Goal: Task Accomplishment & Management: Manage account settings

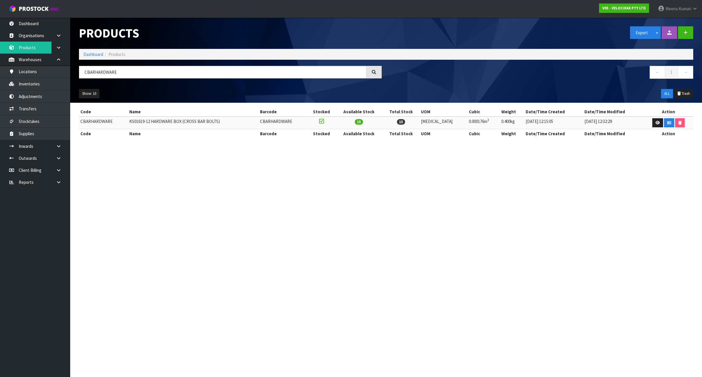
type input "CBARHARDWARE"
click at [90, 52] on link "Dashboard" at bounding box center [93, 54] width 20 height 6
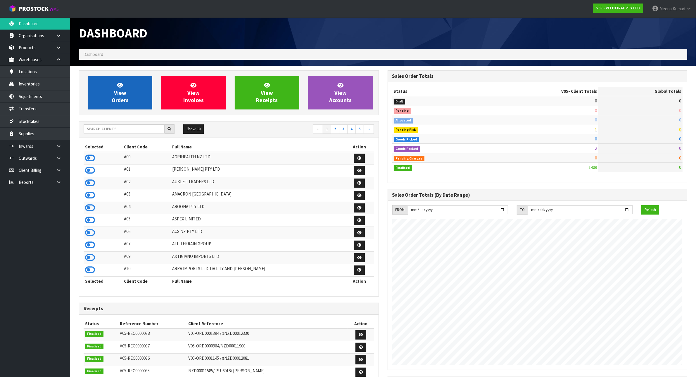
scroll to position [445, 308]
click at [101, 126] on input "text" at bounding box center [124, 128] width 81 height 9
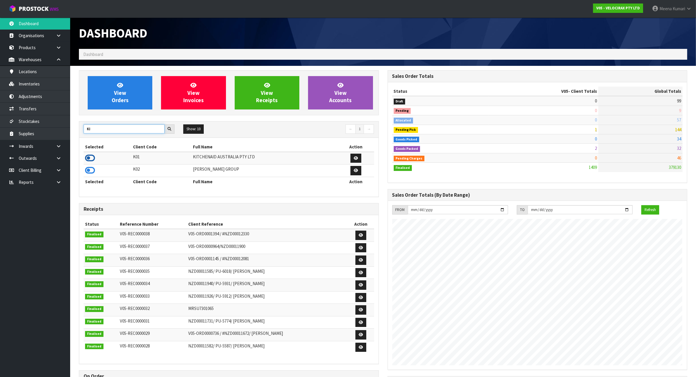
type input "KI"
click at [89, 159] on icon at bounding box center [90, 157] width 10 height 9
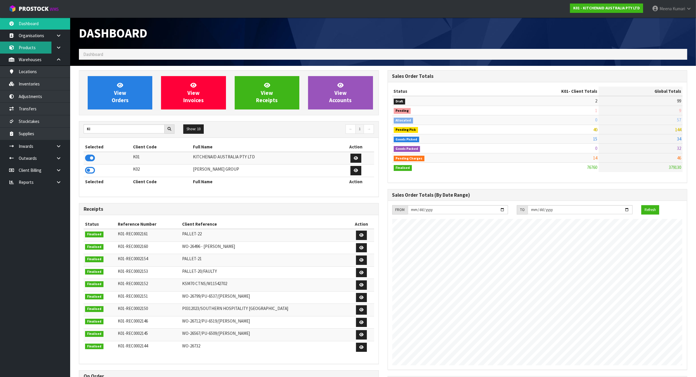
click at [31, 45] on link "Products" at bounding box center [35, 48] width 70 height 12
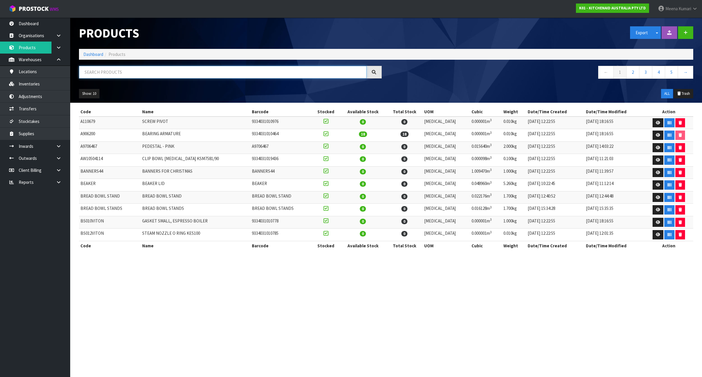
click at [135, 69] on input "text" at bounding box center [222, 72] width 287 height 13
paste input "5KSM195PSABT"
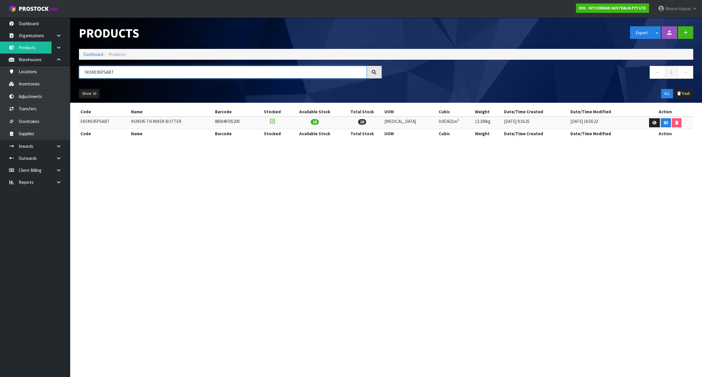
type input "5KSM195PSABT"
click at [94, 122] on td "5KSM195PSABT" at bounding box center [104, 122] width 51 height 13
copy td "5KSM195PSABT"
drag, startPoint x: 162, startPoint y: 70, endPoint x: 155, endPoint y: 69, distance: 6.8
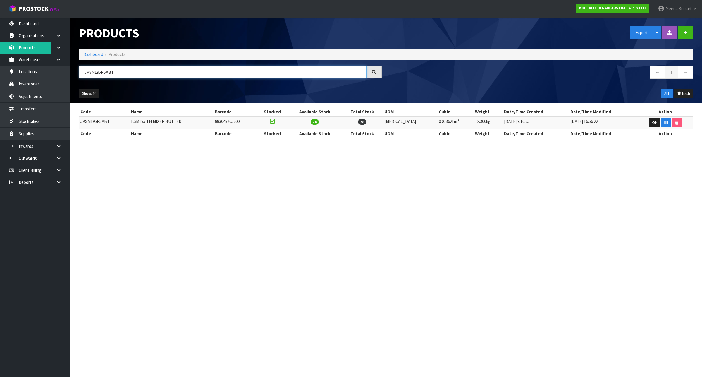
click at [161, 70] on input "5KSM195PSABT" at bounding box center [222, 72] width 287 height 13
click at [29, 81] on link "Inventories" at bounding box center [35, 84] width 70 height 12
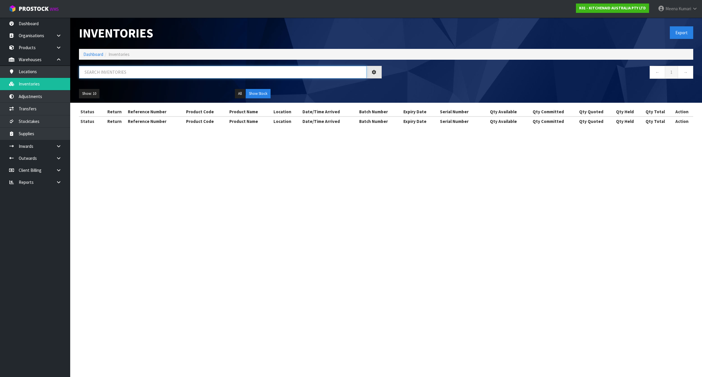
click at [131, 75] on input "text" at bounding box center [222, 72] width 287 height 13
paste input "5KSM195PSABT"
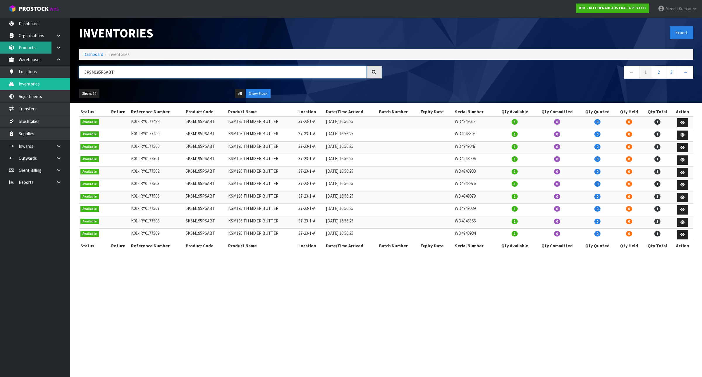
type input "5KSM195PSABT"
click at [203, 123] on td "5KSM195PSABT" at bounding box center [205, 122] width 42 height 13
copy td "5KSM195PSABT"
click at [25, 38] on link "Organisations" at bounding box center [35, 36] width 70 height 12
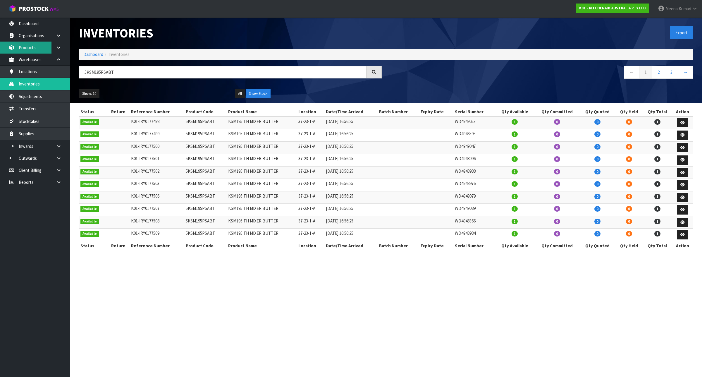
click at [31, 45] on link "Products" at bounding box center [35, 48] width 70 height 12
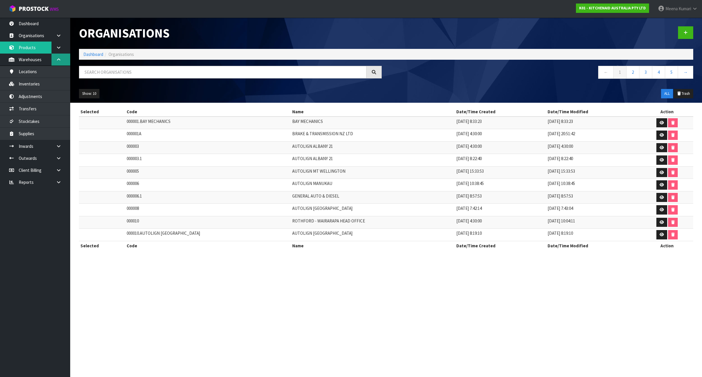
click at [57, 54] on link at bounding box center [60, 60] width 19 height 12
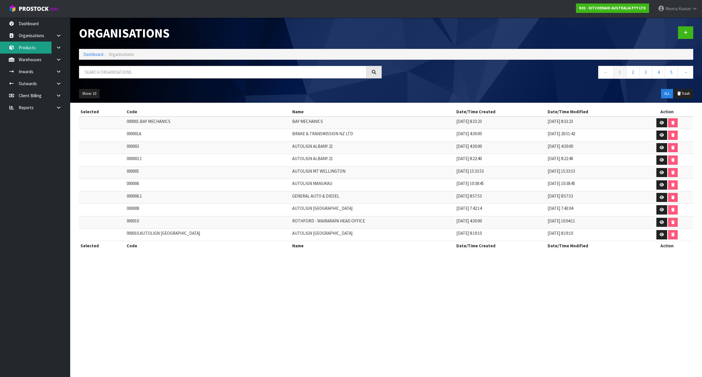
click at [42, 47] on link "Products" at bounding box center [35, 48] width 70 height 12
click at [23, 76] on link "Inwards" at bounding box center [35, 71] width 70 height 12
click at [28, 63] on link "Warehouses" at bounding box center [35, 60] width 70 height 12
click at [31, 49] on link "Products" at bounding box center [35, 48] width 70 height 12
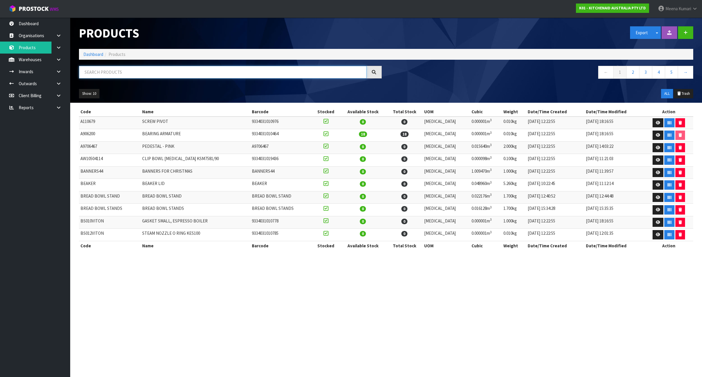
click at [102, 72] on input "text" at bounding box center [222, 72] width 287 height 13
paste input "5KSM195PSABT"
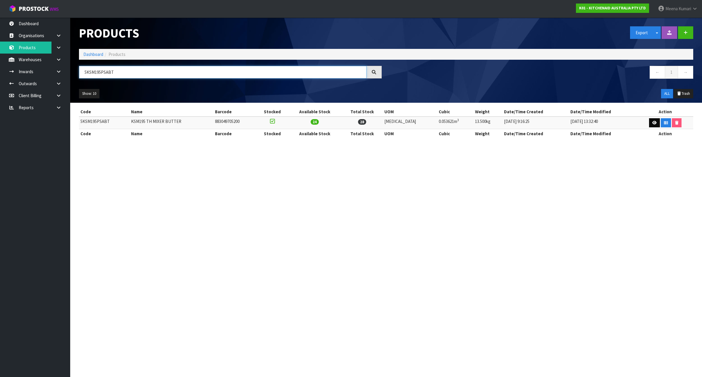
type input "5KSM195PSABT"
click at [652, 122] on icon at bounding box center [654, 123] width 4 height 4
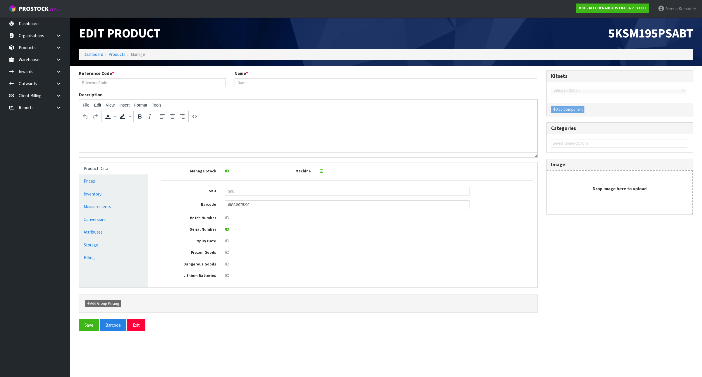
type input "5KSM195PSABT"
type input "KSM195 TH MIXER BUTTER"
click at [116, 210] on link "Measurements" at bounding box center [113, 206] width 69 height 12
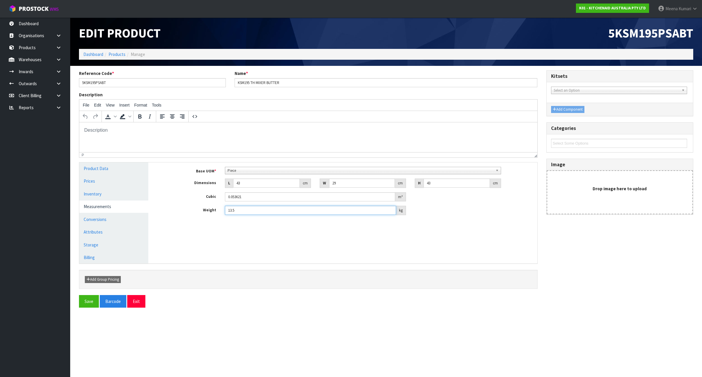
click at [259, 208] on input "13.5" at bounding box center [310, 210] width 171 height 9
type input "13.15"
click at [86, 300] on button "Save" at bounding box center [89, 301] width 20 height 13
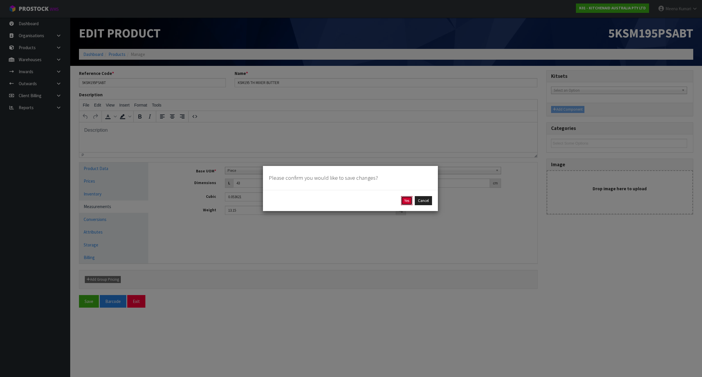
click at [405, 204] on button "Yes" at bounding box center [406, 200] width 11 height 9
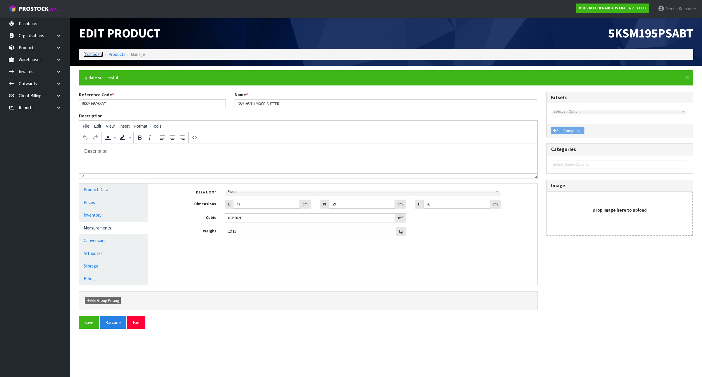
click at [84, 56] on link "Dashboard" at bounding box center [93, 54] width 20 height 6
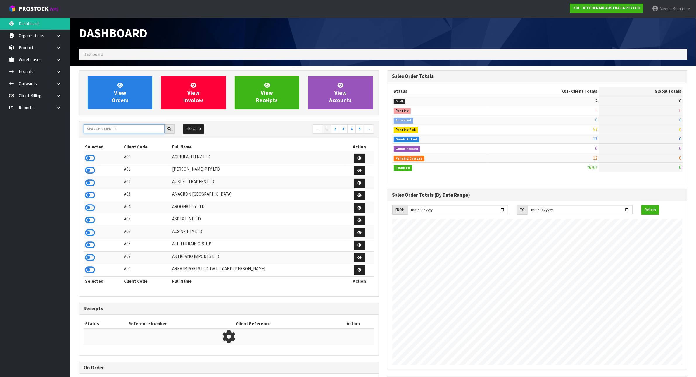
scroll to position [365, 308]
click at [118, 128] on input "text" at bounding box center [124, 128] width 81 height 9
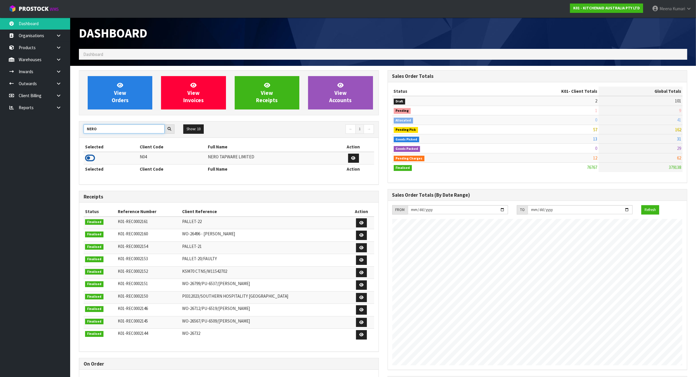
type input "NERO"
click at [92, 159] on icon at bounding box center [90, 157] width 10 height 9
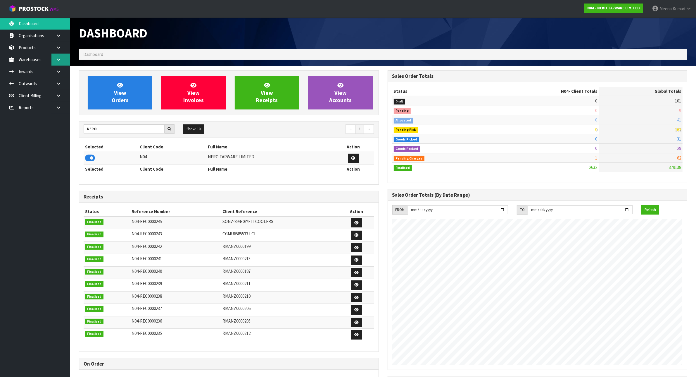
click at [55, 57] on link at bounding box center [60, 60] width 19 height 12
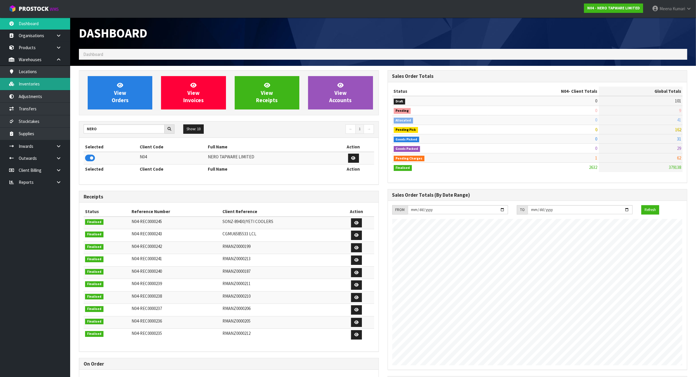
click at [55, 83] on link "Inventories" at bounding box center [35, 84] width 70 height 12
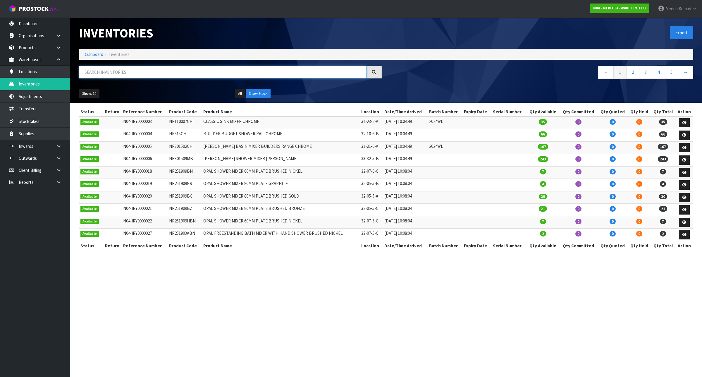
click at [119, 66] on input "text" at bounding box center [222, 72] width 287 height 13
paste input "KES145OHOBW"
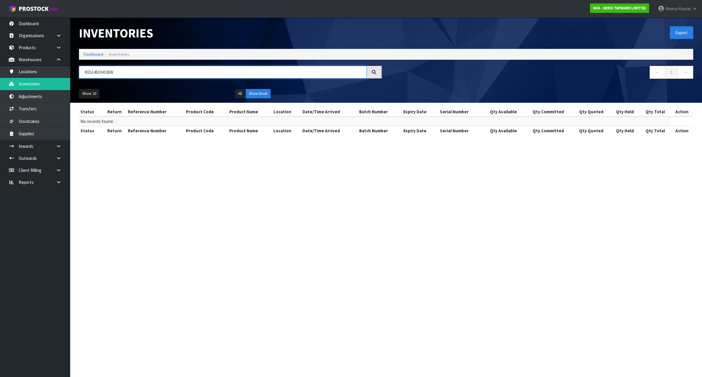
type input "KES145OHOBW"
click at [92, 57] on ol "Dashboard Inventories" at bounding box center [386, 54] width 614 height 11
click at [92, 53] on link "Dashboard" at bounding box center [93, 54] width 20 height 6
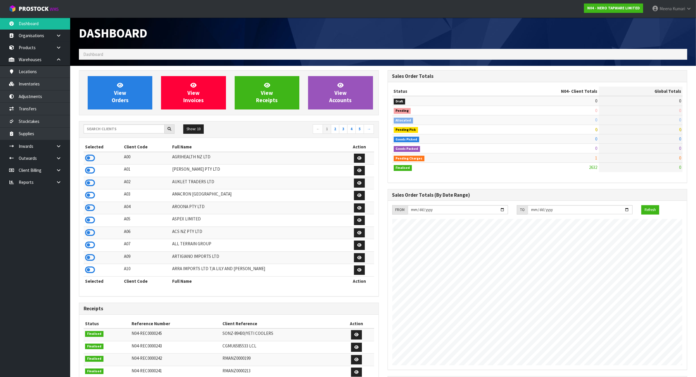
scroll to position [445, 308]
click at [96, 136] on div "Show: 10 5 10 25 50 ← 1 2 3 4 5 →" at bounding box center [228, 129] width 299 height 16
click at [94, 126] on input "text" at bounding box center [124, 128] width 81 height 9
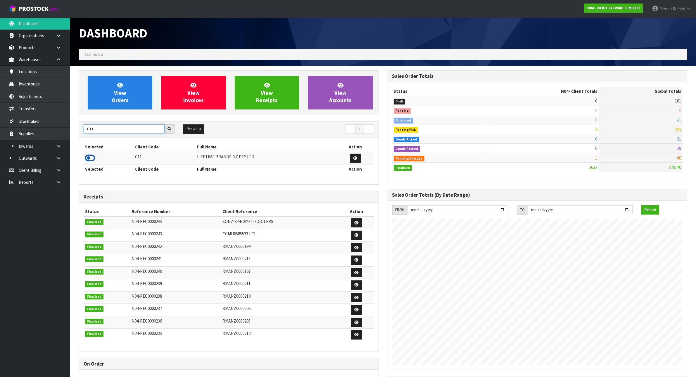
type input "C11"
click at [92, 158] on icon at bounding box center [90, 157] width 10 height 9
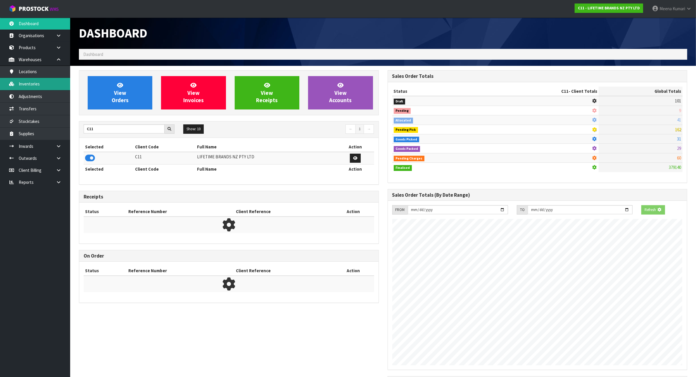
click at [58, 84] on link "Inventories" at bounding box center [35, 84] width 70 height 12
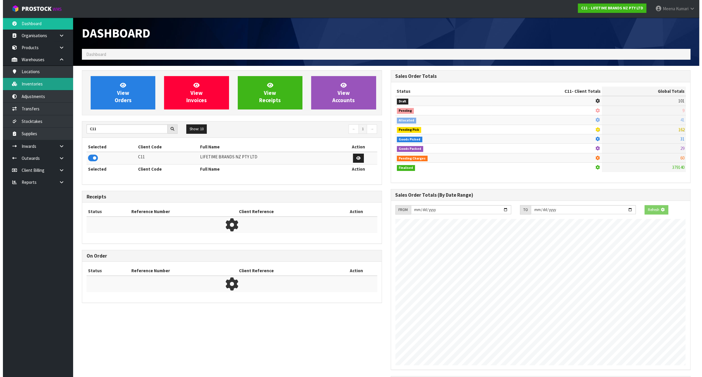
scroll to position [445, 308]
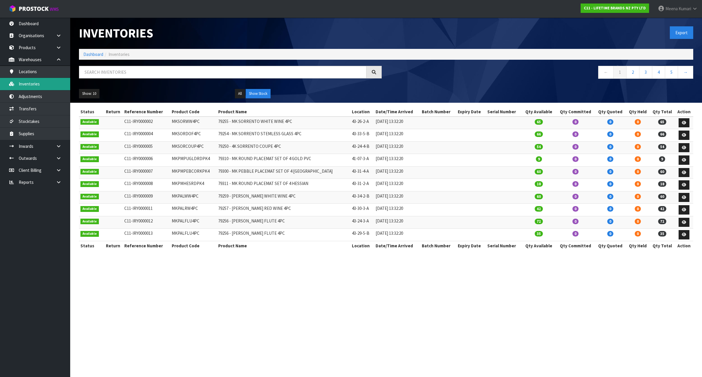
click at [137, 81] on div at bounding box center [230, 74] width 311 height 17
click at [134, 74] on input "text" at bounding box center [222, 72] width 287 height 13
paste input "KES145OHOBW"
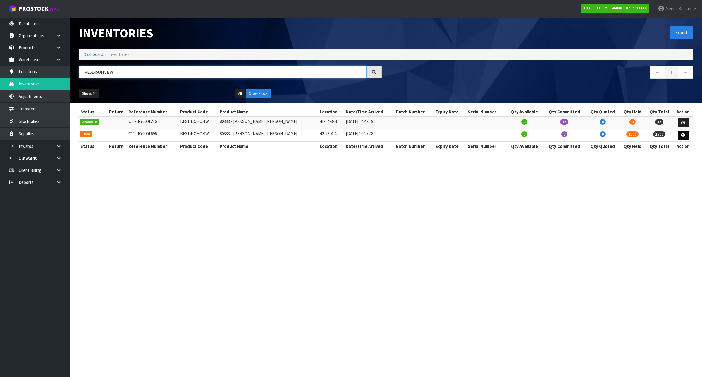
type input "KES145OHOBW"
click at [683, 137] on icon at bounding box center [683, 135] width 4 height 4
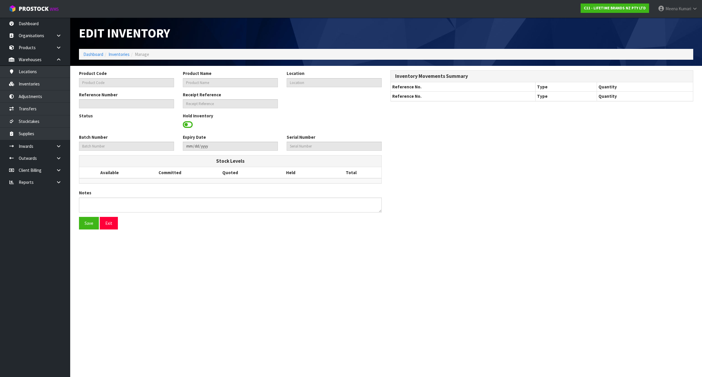
type input "KES145OHOBW"
type input "80333 - [PERSON_NAME] [PERSON_NAME]"
type input "42-28-4-A"
type input "C11-IRY0001696"
type input "C11-REC0000062"
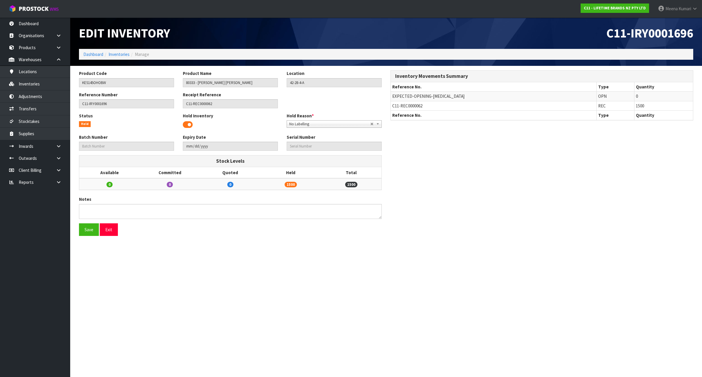
click at [186, 124] on span at bounding box center [188, 124] width 10 height 9
click at [88, 232] on button "Save" at bounding box center [89, 229] width 20 height 13
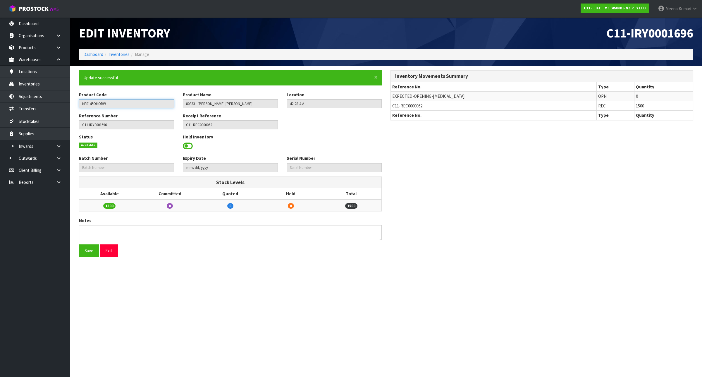
click at [97, 105] on input "KES145OHOBW" at bounding box center [126, 103] width 95 height 9
drag, startPoint x: 124, startPoint y: 54, endPoint x: 123, endPoint y: 58, distance: 4.2
click at [123, 54] on link "Inventories" at bounding box center [118, 54] width 21 height 6
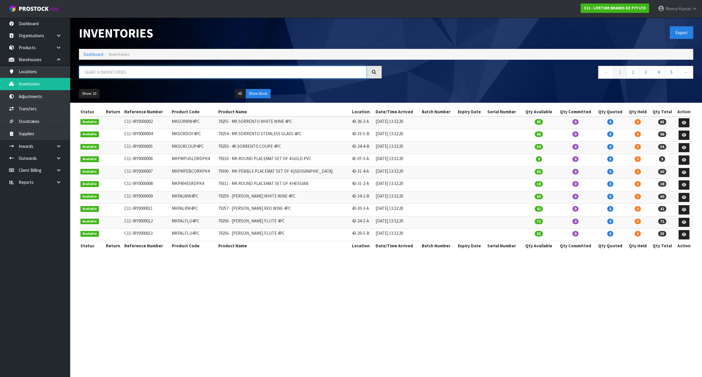
click at [120, 72] on input "text" at bounding box center [222, 72] width 287 height 13
paste input "KES145OHOBW"
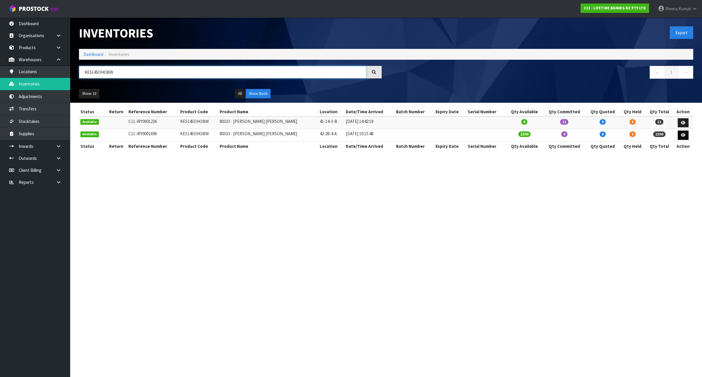
type input "KES145OHOBW"
click at [679, 133] on link at bounding box center [682, 134] width 11 height 9
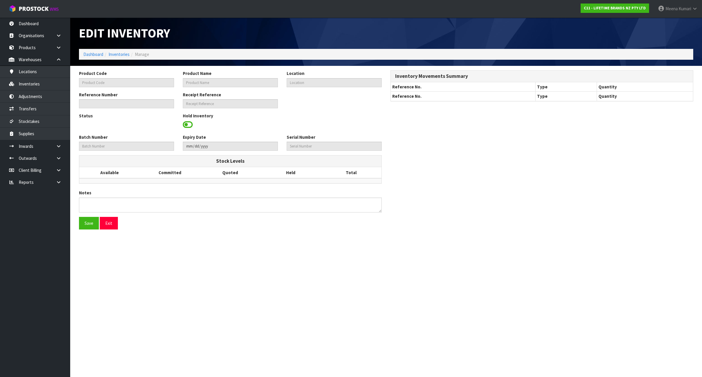
type input "KES145OHOBW"
type input "80333 - [PERSON_NAME] [PERSON_NAME]"
type input "42-28-4-A"
type input "C11-IRY0001696"
type input "C11-REC0000062"
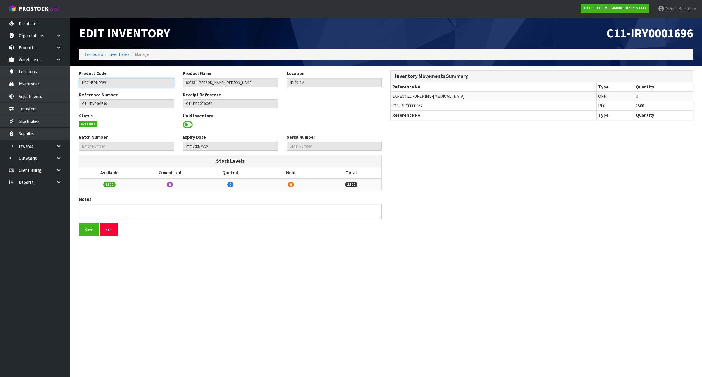
click at [112, 80] on input "KES145OHOBW" at bounding box center [126, 82] width 95 height 9
drag, startPoint x: 58, startPoint y: 85, endPoint x: 66, endPoint y: 82, distance: 7.9
click at [58, 86] on link "Inventories" at bounding box center [35, 84] width 70 height 12
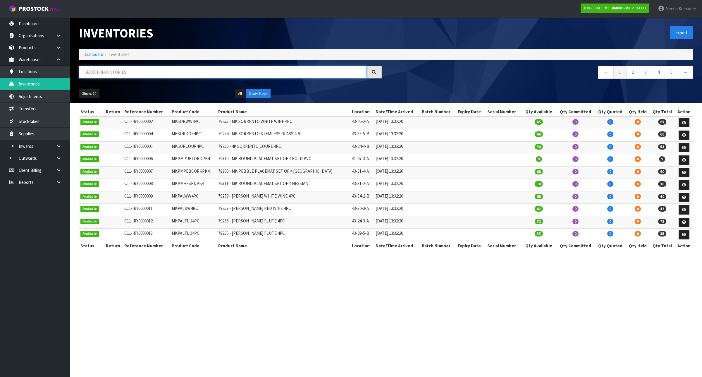
click at [134, 74] on input "text" at bounding box center [222, 72] width 287 height 13
paste input "KES145OHOBW"
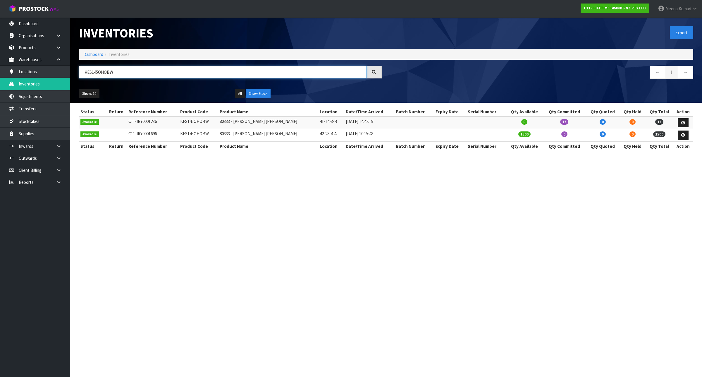
type input "KES145OHOBW"
click at [681, 134] on icon at bounding box center [683, 135] width 4 height 4
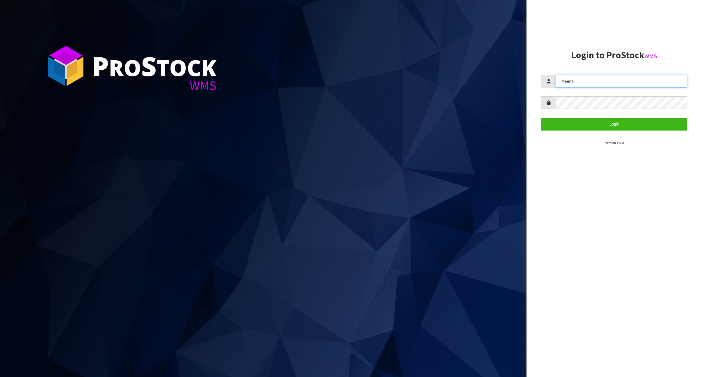
click at [621, 82] on input "Meena" at bounding box center [621, 81] width 132 height 13
drag, startPoint x: 617, startPoint y: 82, endPoint x: 546, endPoint y: 74, distance: 71.5
click at [546, 74] on section "Login to ProStock WMS Meena Login Version 1.0.0" at bounding box center [614, 97] width 146 height 95
type input "krishna"
click at [631, 127] on button "Login" at bounding box center [614, 124] width 146 height 13
